Goal: Information Seeking & Learning: Learn about a topic

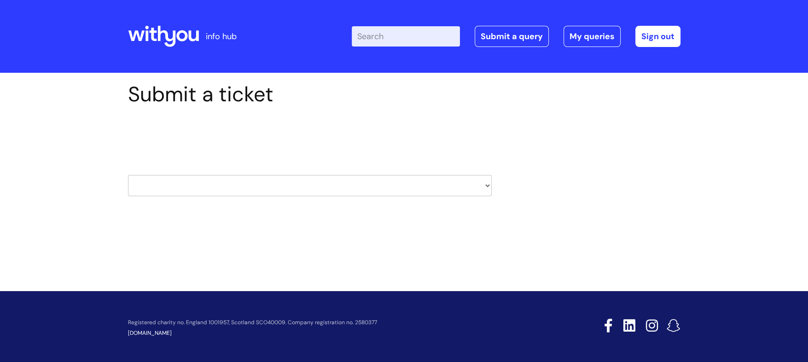
click at [155, 37] on icon at bounding box center [163, 36] width 71 height 22
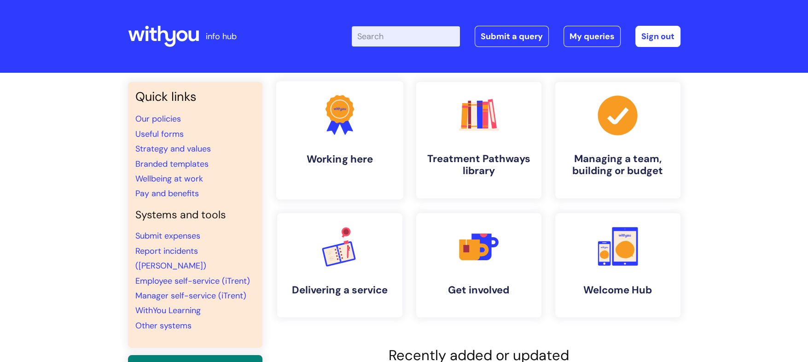
click at [337, 159] on h4 "Working here" at bounding box center [340, 159] width 112 height 12
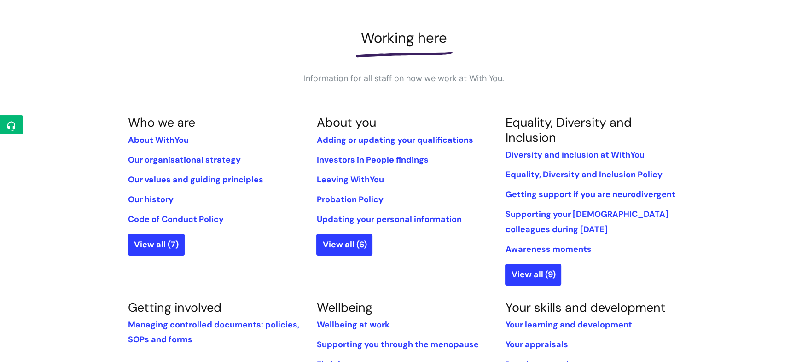
scroll to position [230, 0]
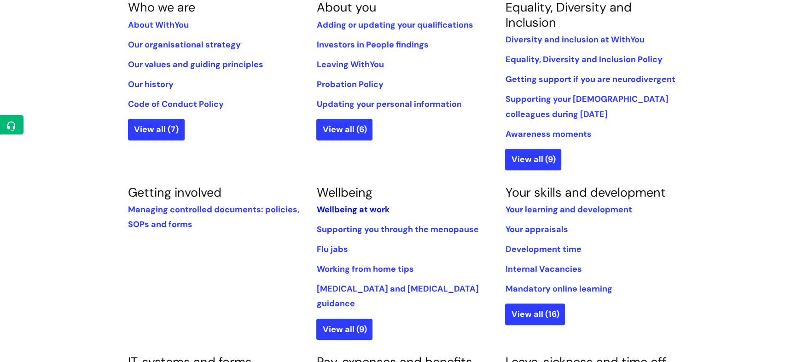
click at [339, 205] on link "Wellbeing at work" at bounding box center [352, 209] width 73 height 11
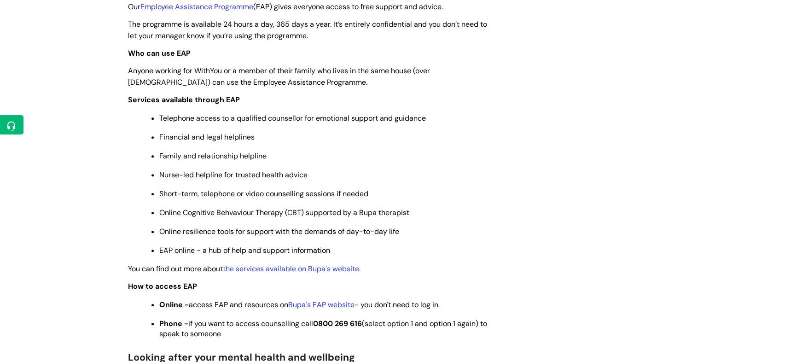
scroll to position [345, 0]
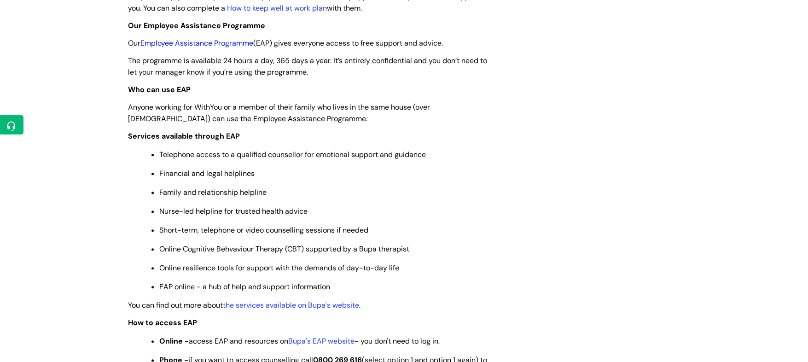
click at [203, 44] on link "Employee Assistance Programme" at bounding box center [196, 43] width 113 height 10
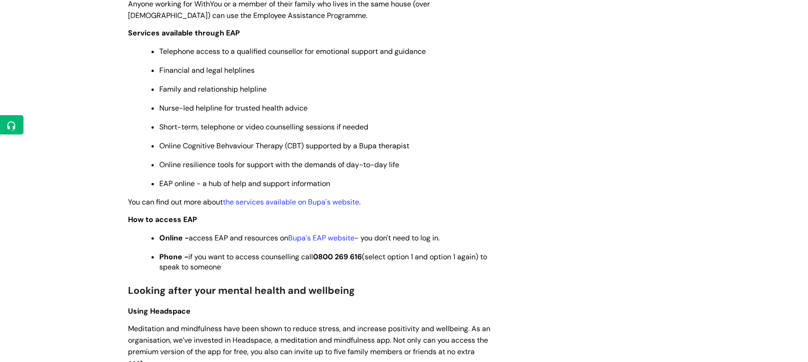
scroll to position [460, 0]
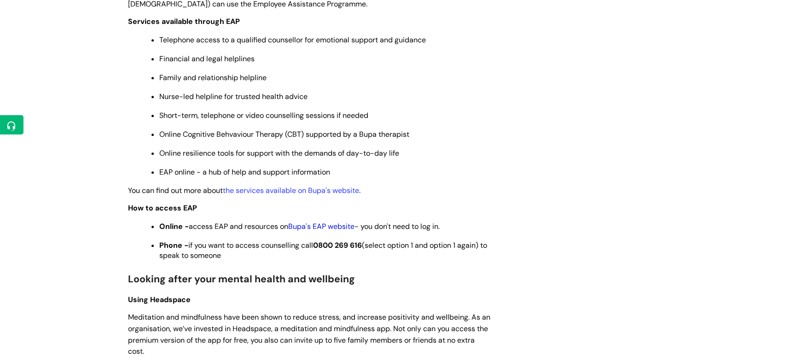
click at [331, 229] on link "Bupa's EAP website" at bounding box center [321, 226] width 66 height 10
